Goal: Navigation & Orientation: Understand site structure

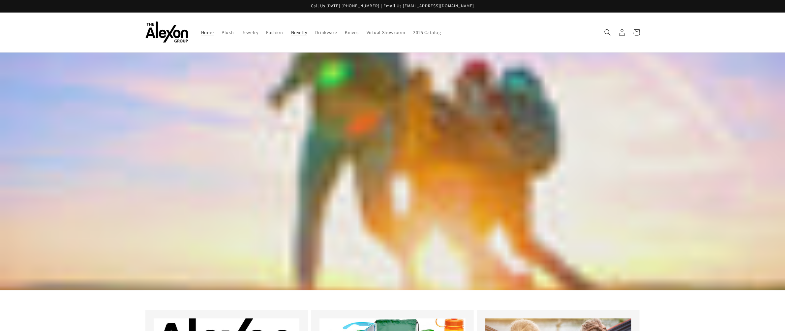
click at [291, 30] on span "Novelty" at bounding box center [299, 32] width 16 height 6
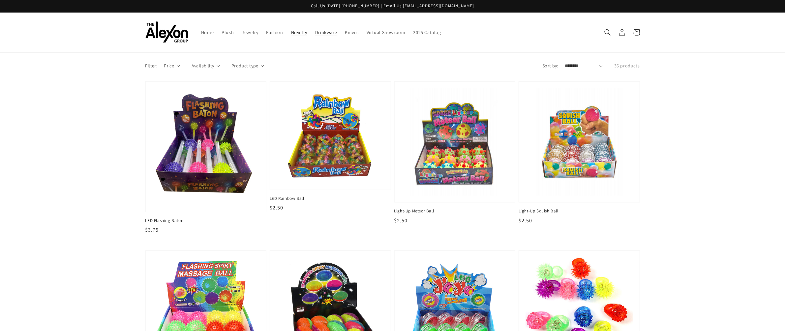
click at [315, 31] on span "Drinkware" at bounding box center [326, 32] width 22 height 6
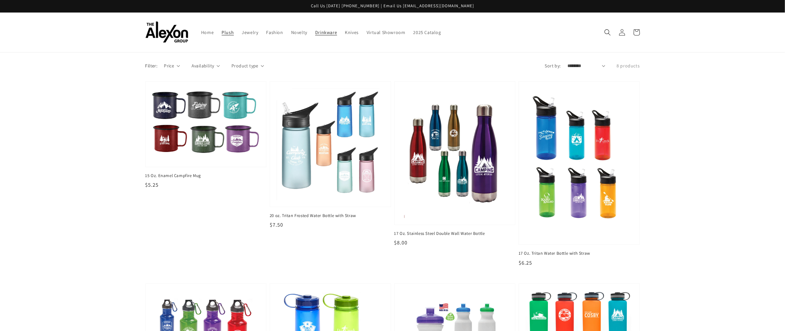
click at [222, 29] on span "Plush" at bounding box center [228, 32] width 12 height 6
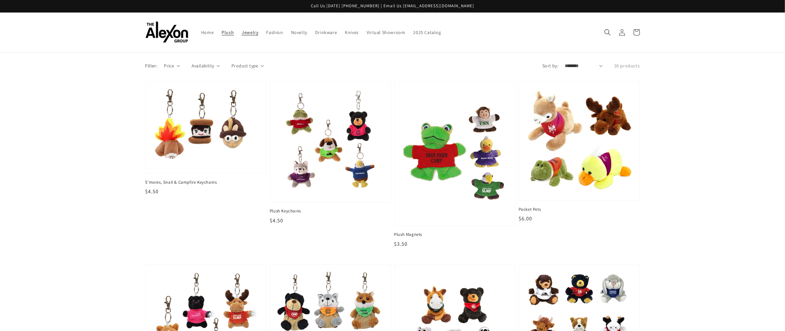
click at [242, 30] on span "Jewelry" at bounding box center [250, 32] width 16 height 6
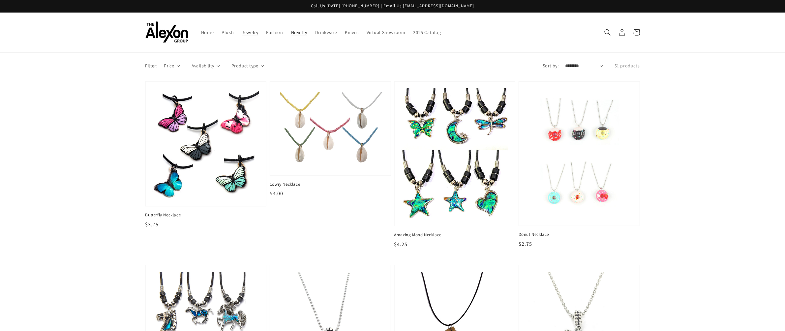
click at [291, 30] on span "Novelty" at bounding box center [299, 32] width 16 height 6
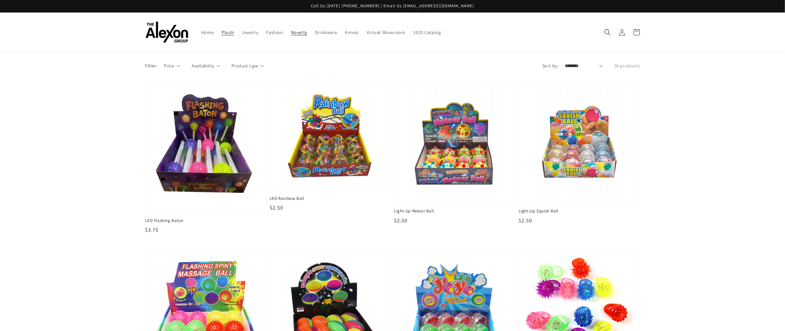
click at [222, 29] on span "Plush" at bounding box center [228, 32] width 12 height 6
